Goal: Information Seeking & Learning: Check status

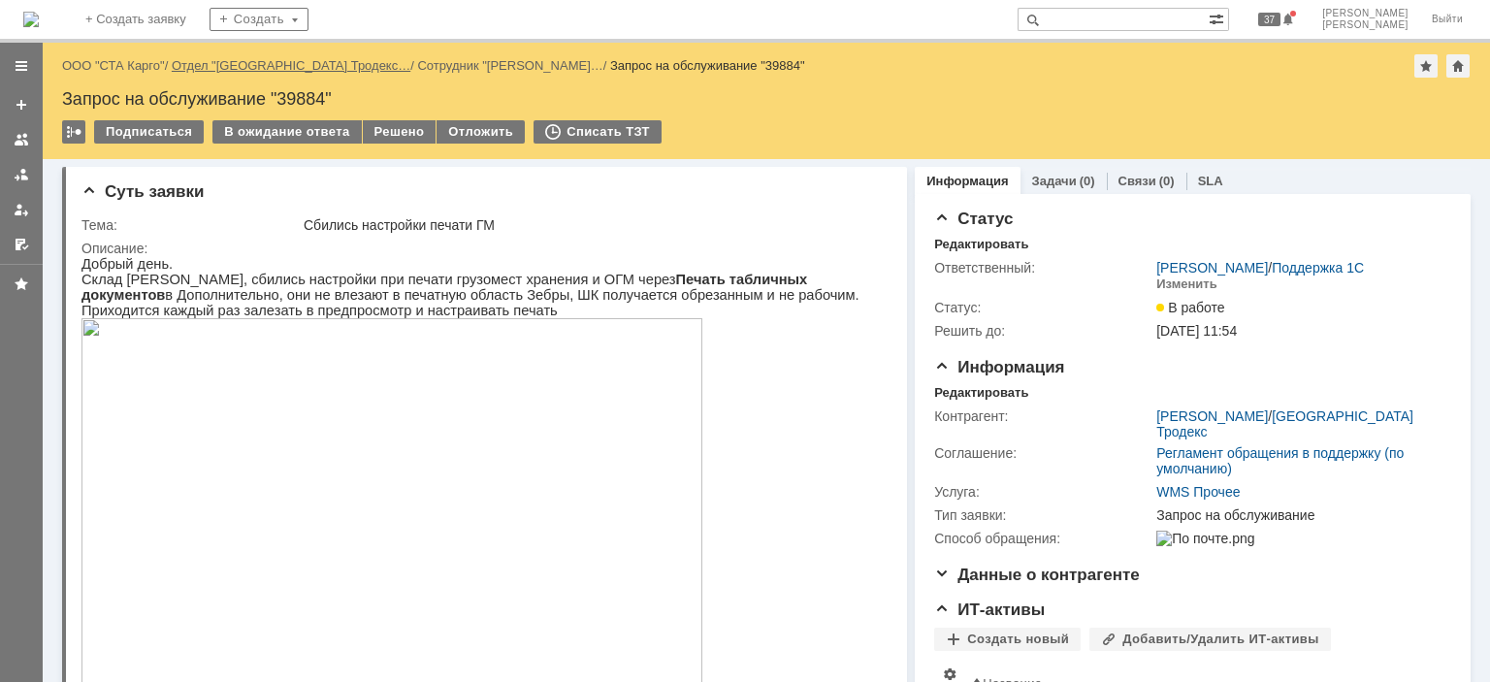
drag, startPoint x: 128, startPoint y: 59, endPoint x: 232, endPoint y: 60, distance: 103.8
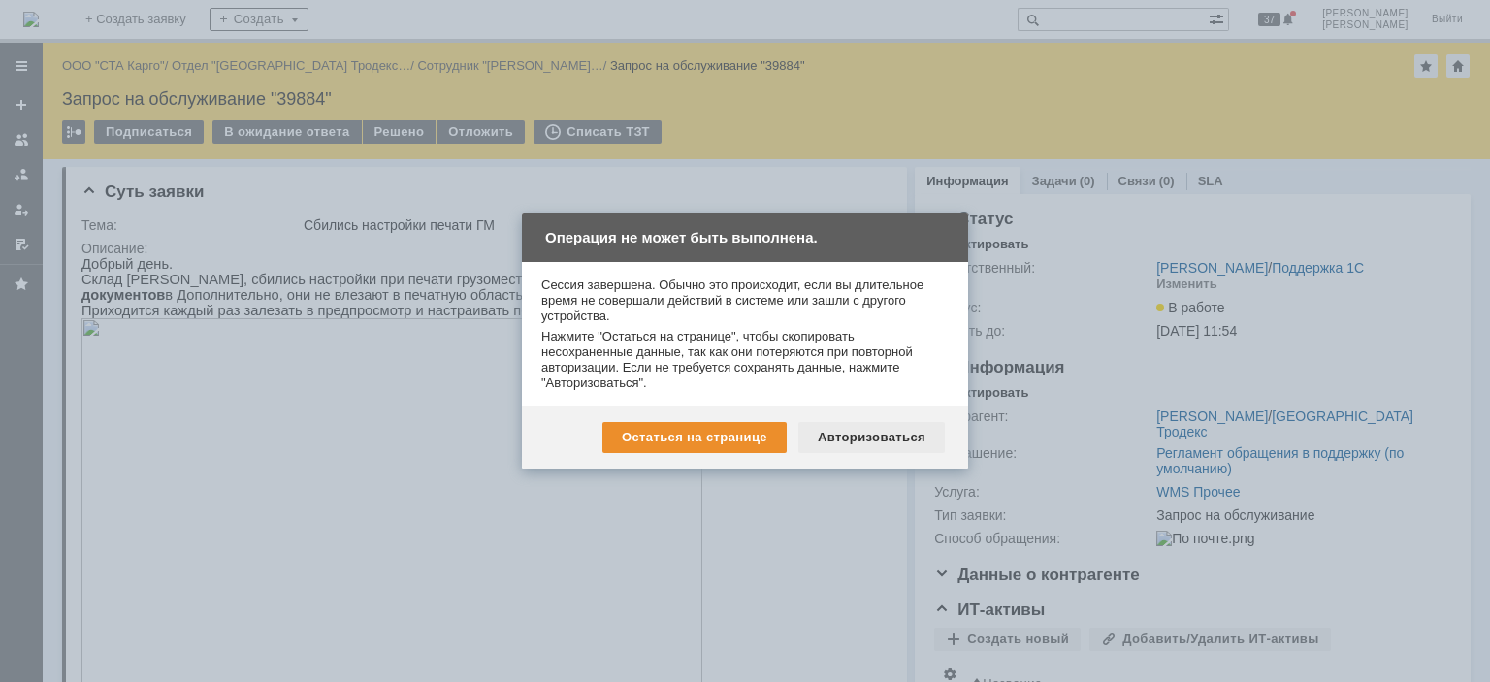
click at [866, 445] on div "Авторизоваться" at bounding box center [872, 437] width 147 height 31
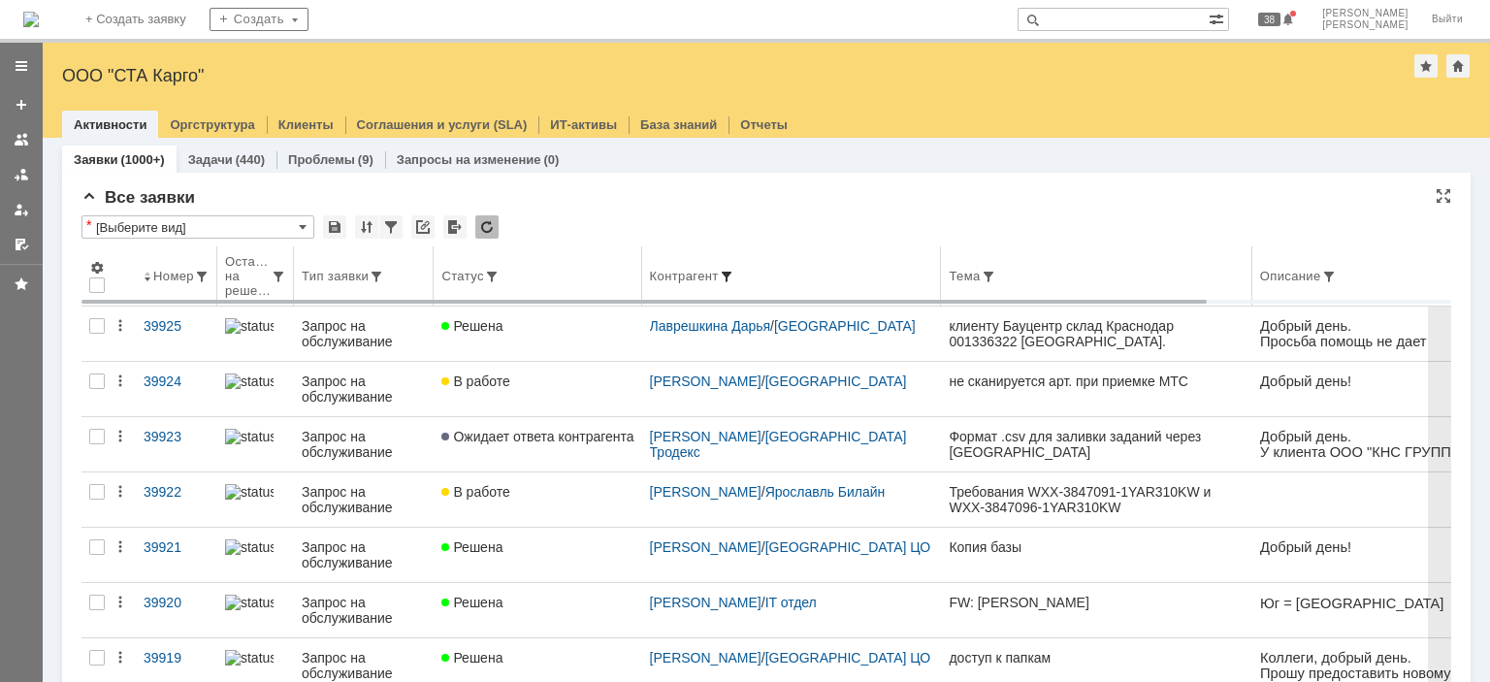
click at [734, 273] on span at bounding box center [727, 277] width 16 height 16
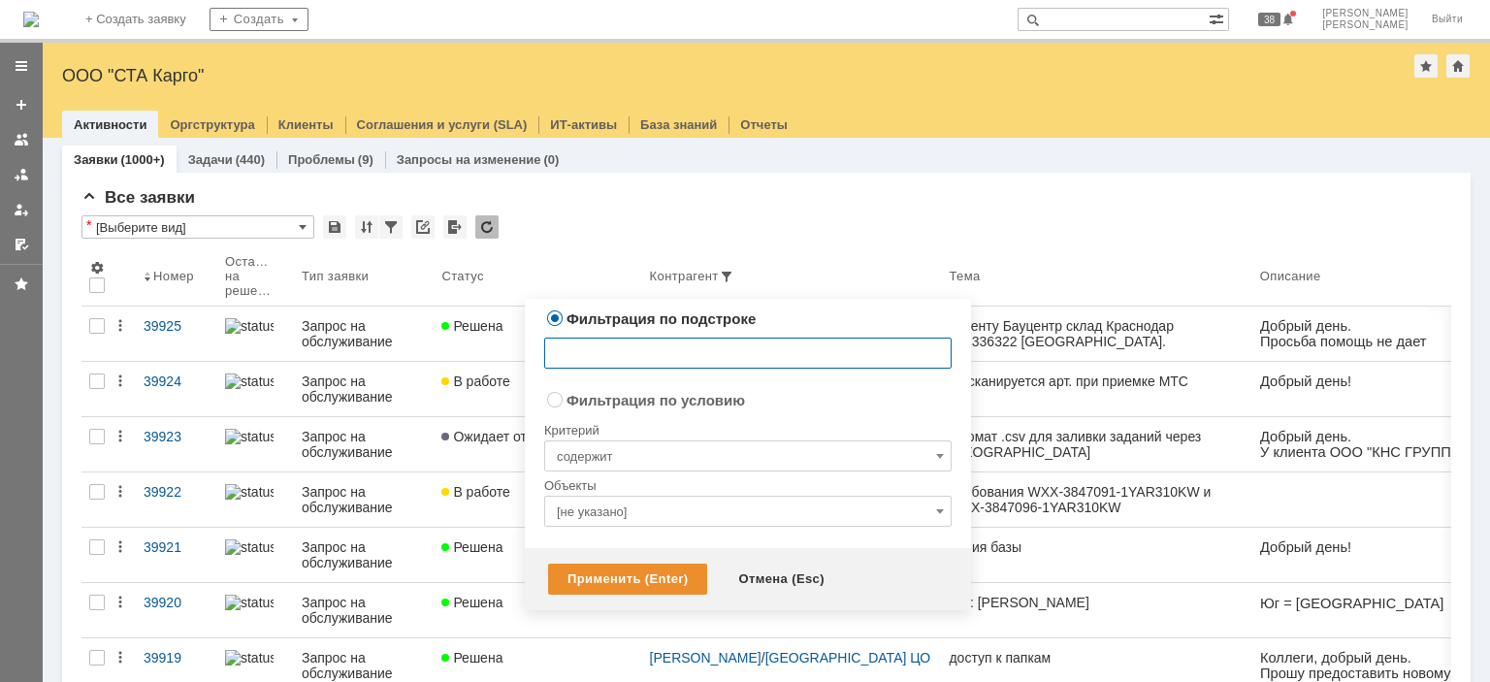
click at [667, 495] on div "Объекты" at bounding box center [748, 486] width 408 height 18
radio input "false"
radio input "true"
click at [667, 499] on input "[не указано]" at bounding box center [748, 511] width 408 height 31
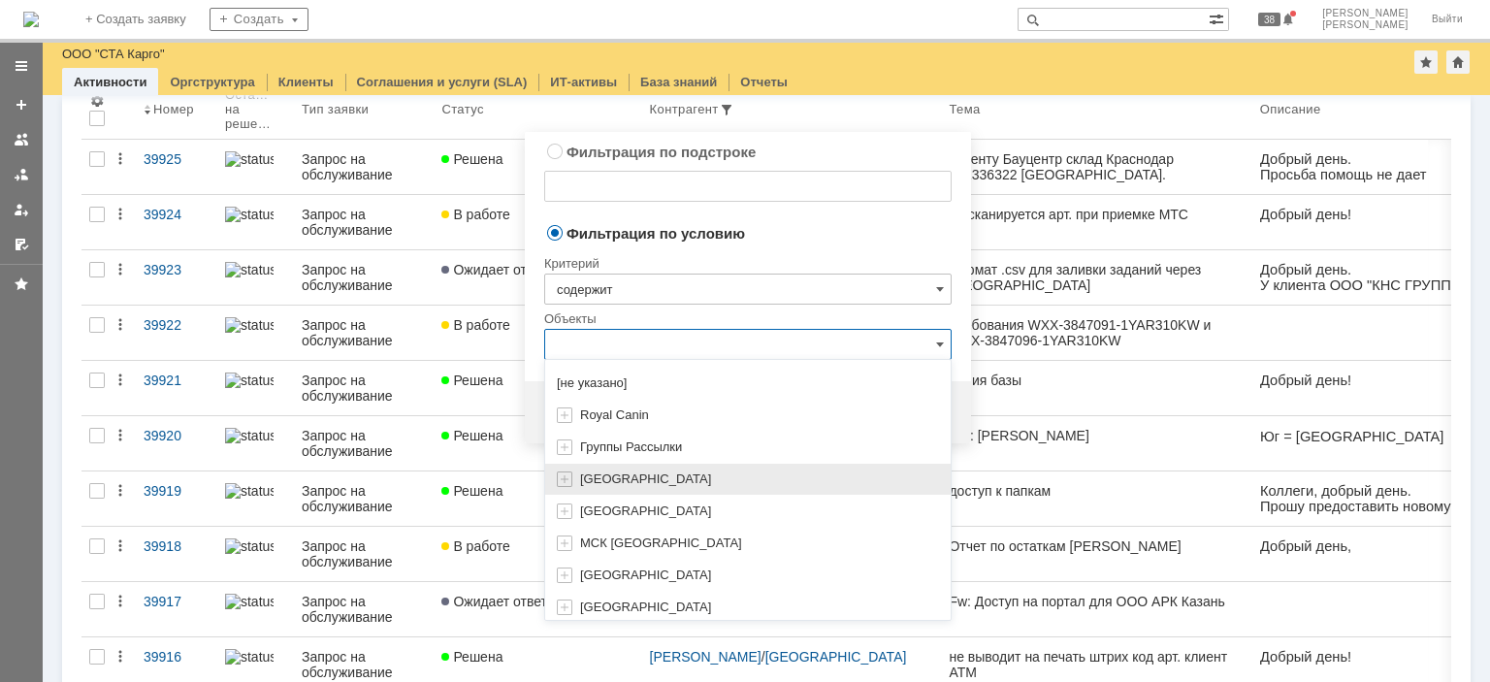
type input "r"
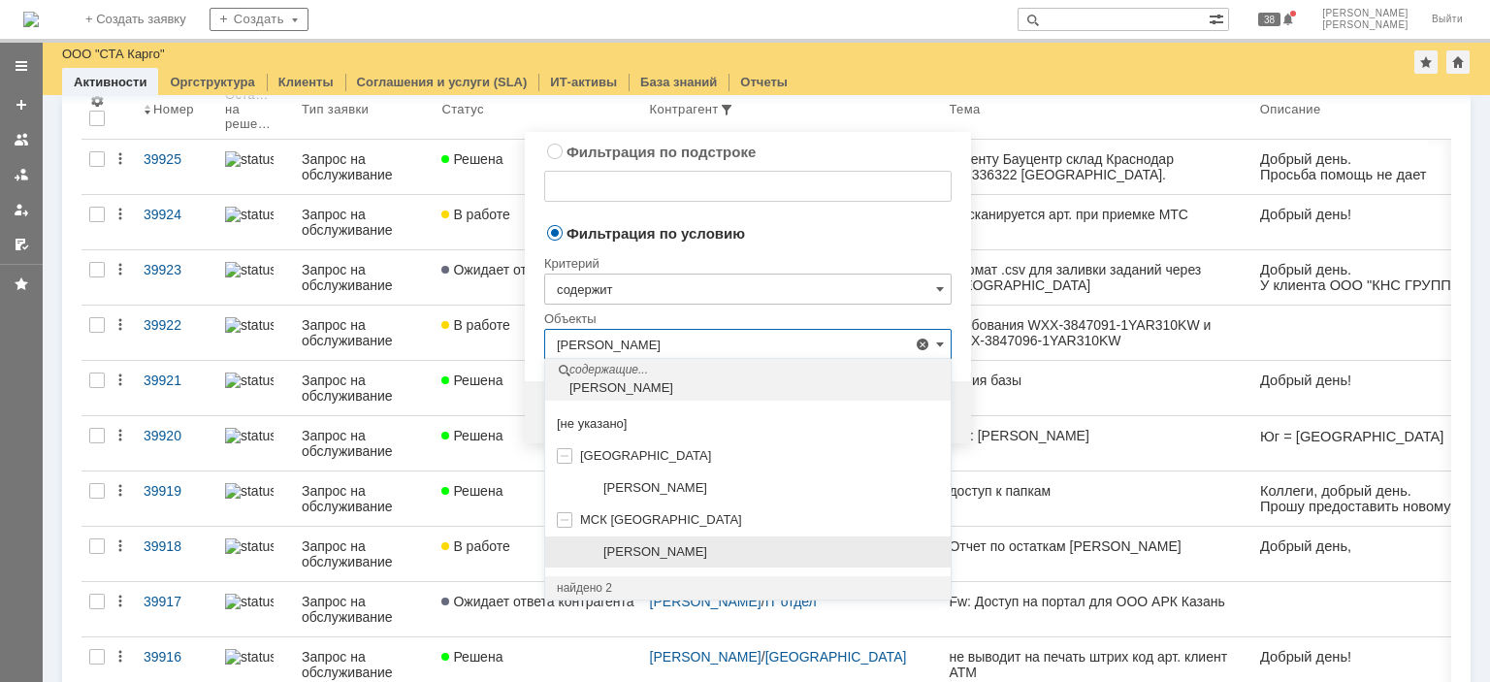
click at [666, 549] on span "Князев Сергей" at bounding box center [656, 551] width 104 height 15
type input "Князев Сергей"
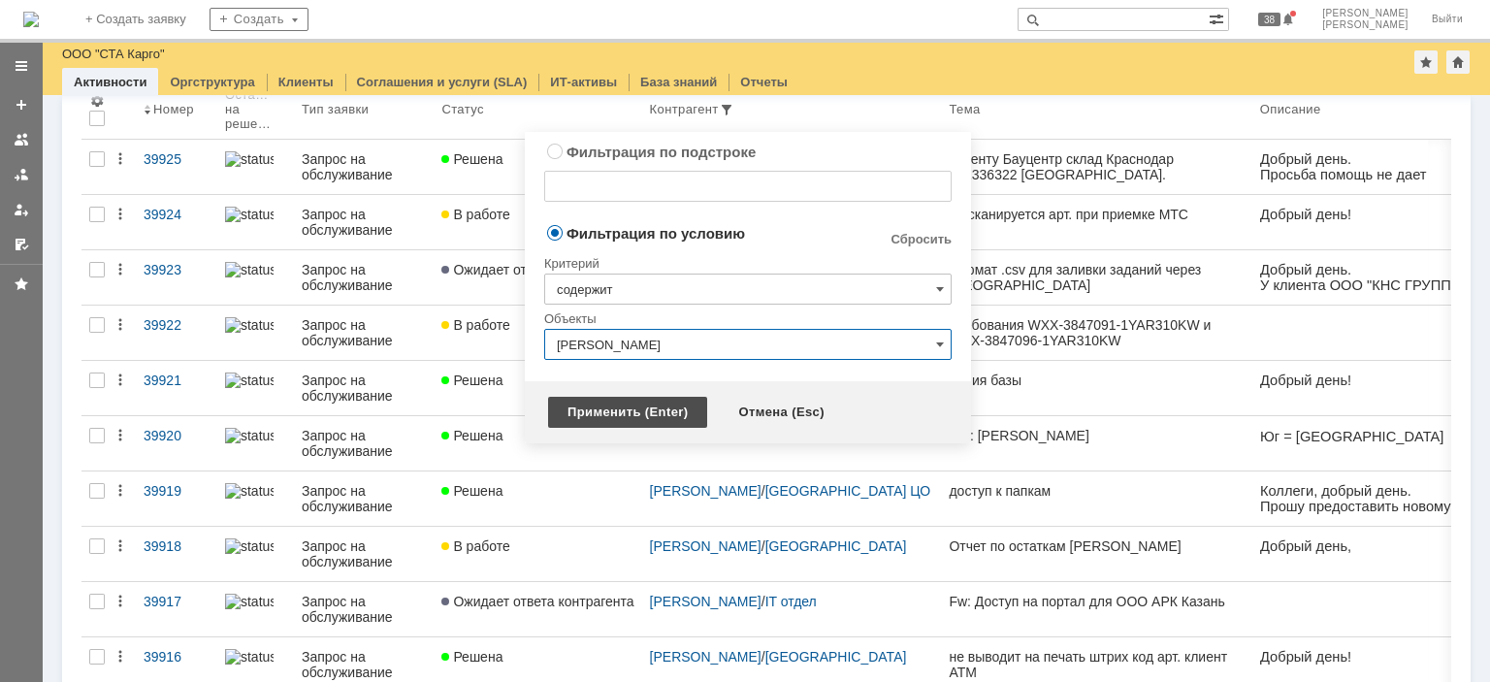
click at [632, 410] on div "Применить (Enter)" at bounding box center [627, 412] width 159 height 31
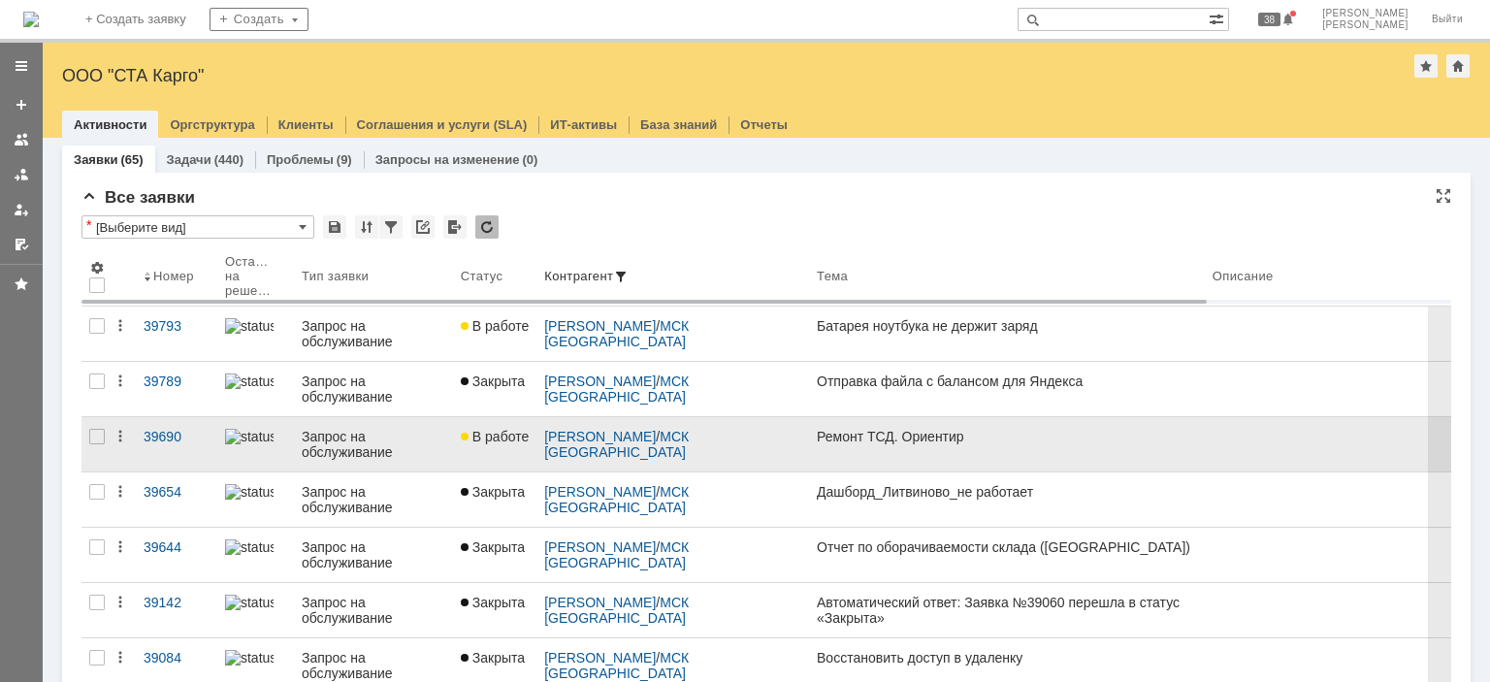
scroll to position [0, 0]
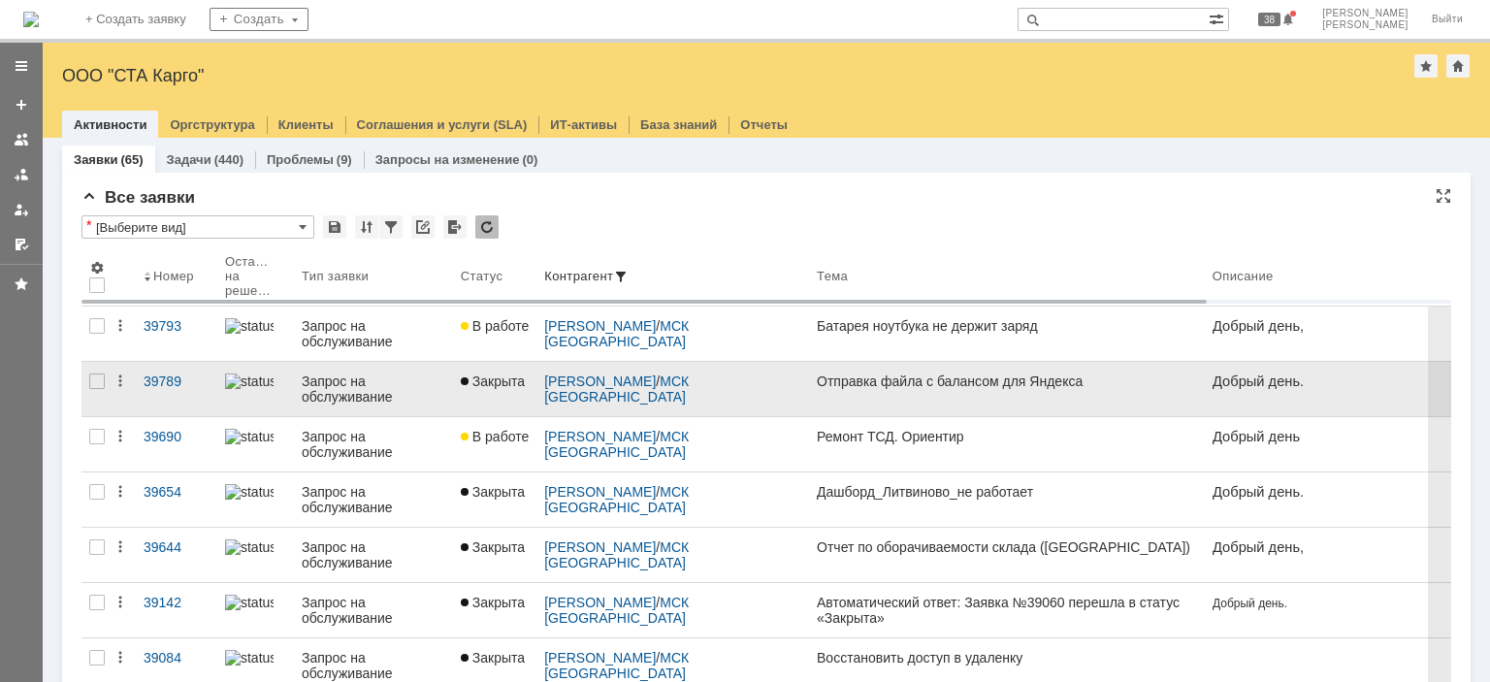
click at [399, 378] on div "Запрос на обслуживание" at bounding box center [374, 389] width 144 height 31
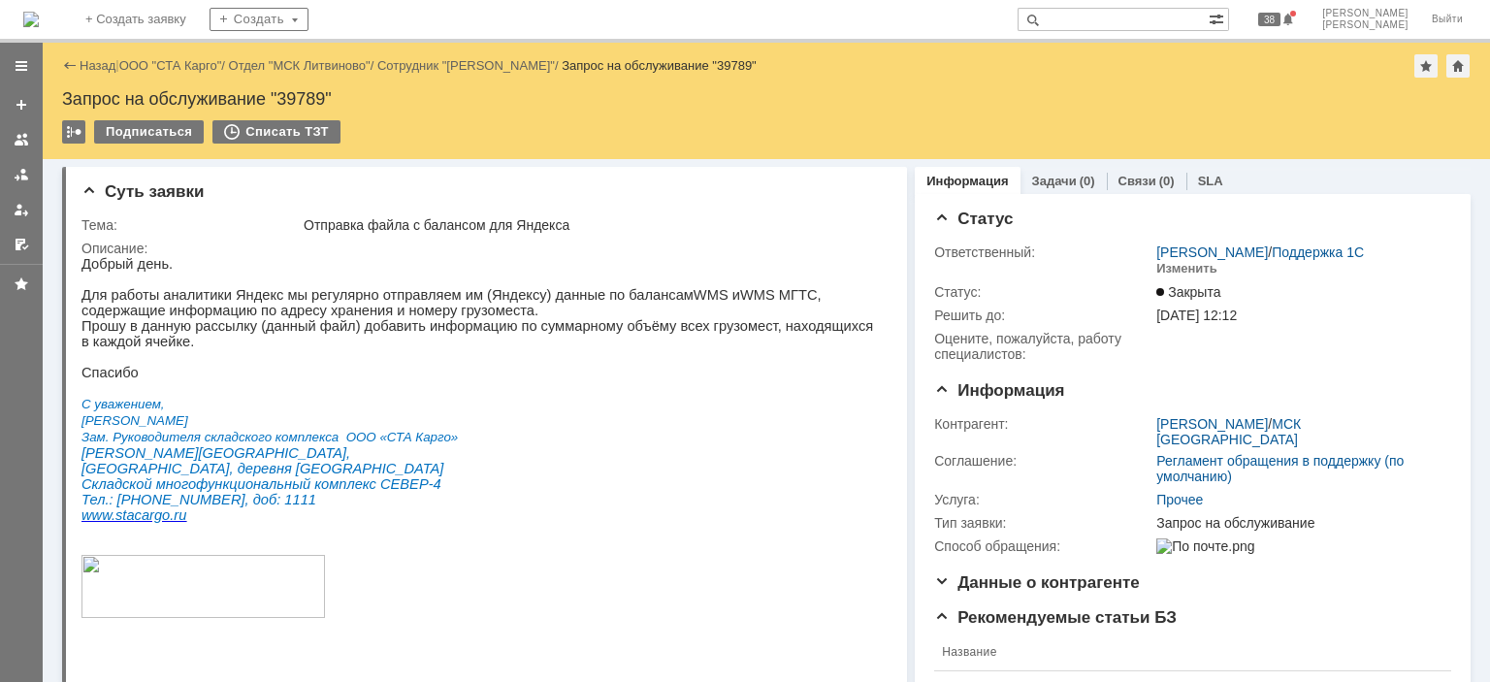
click at [314, 96] on div "Запрос на обслуживание "39789"" at bounding box center [766, 98] width 1409 height 19
copy div "39789"
